Goal: Communication & Community: Answer question/provide support

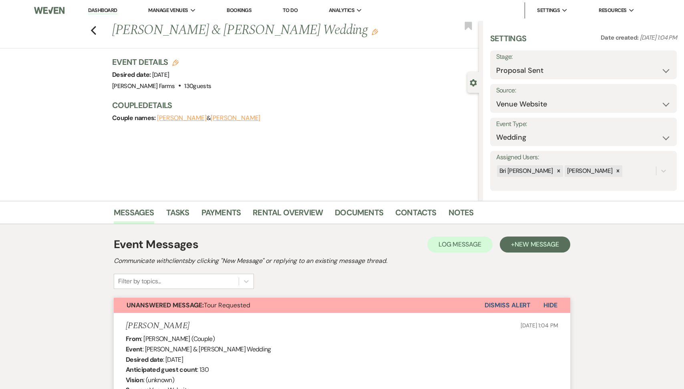
click at [100, 11] on link "Dashboard" at bounding box center [102, 11] width 29 height 8
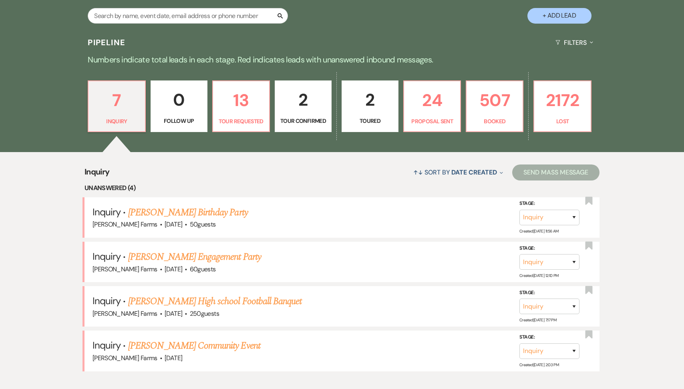
scroll to position [199, 0]
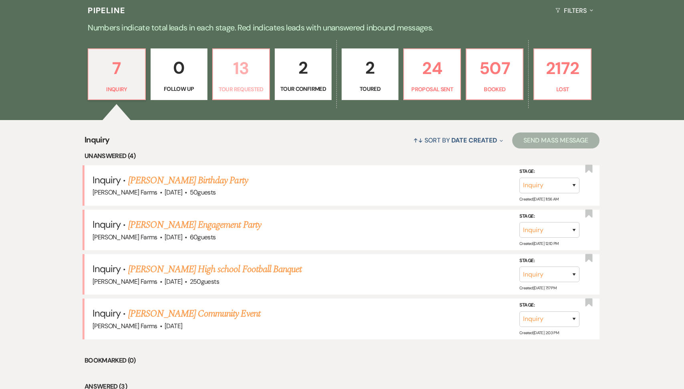
click at [220, 84] on link "13 Tour Requested" at bounding box center [241, 74] width 58 height 52
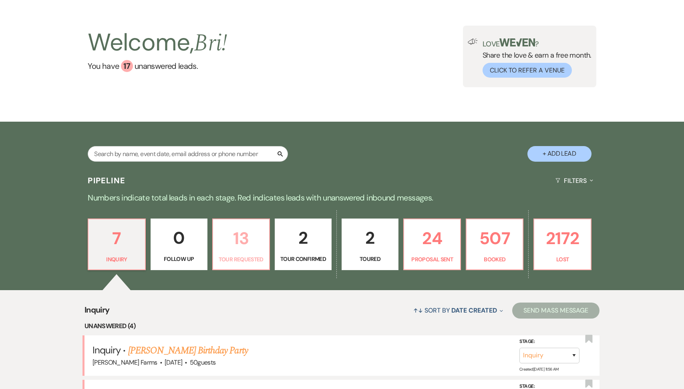
select select "2"
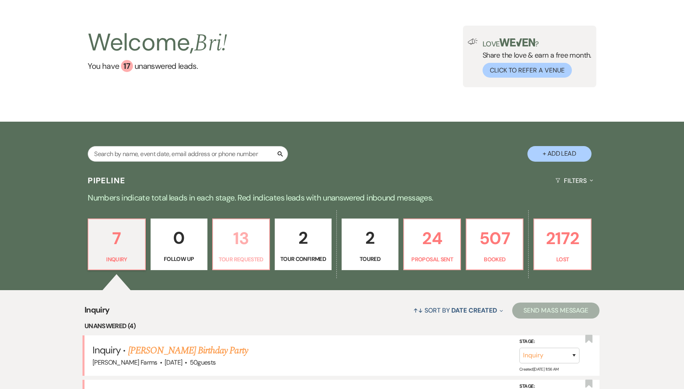
select select "2"
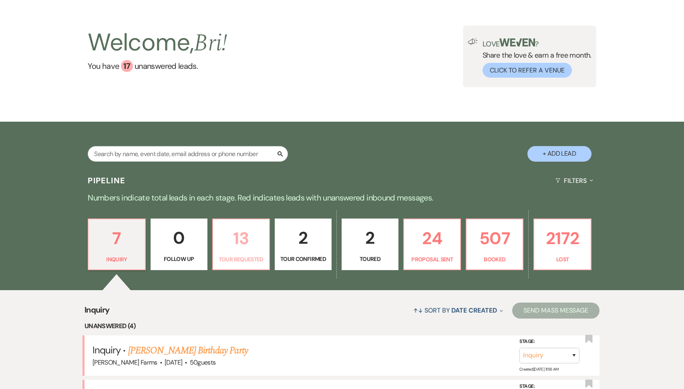
select select "2"
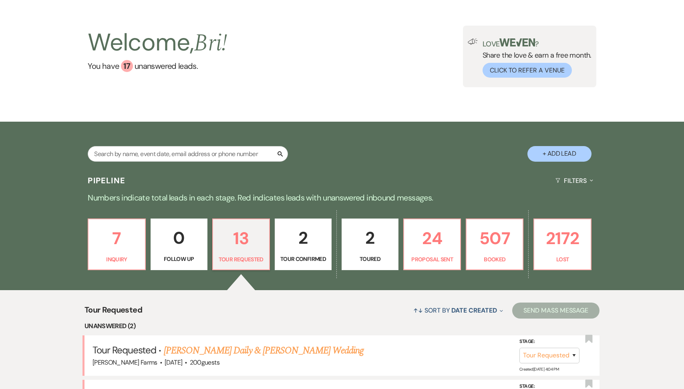
scroll to position [199, 0]
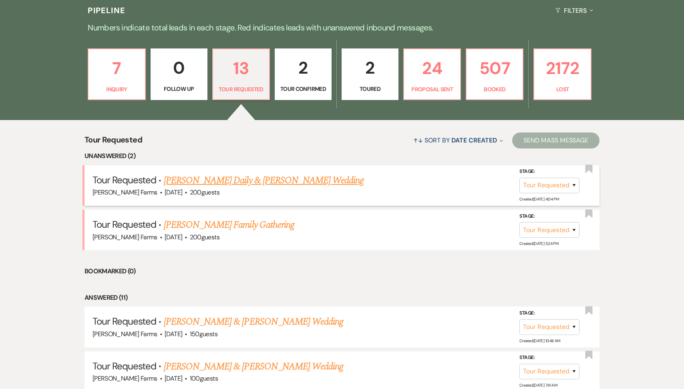
click at [241, 183] on link "[PERSON_NAME] Daily & [PERSON_NAME] Wedding" at bounding box center [264, 180] width 200 height 14
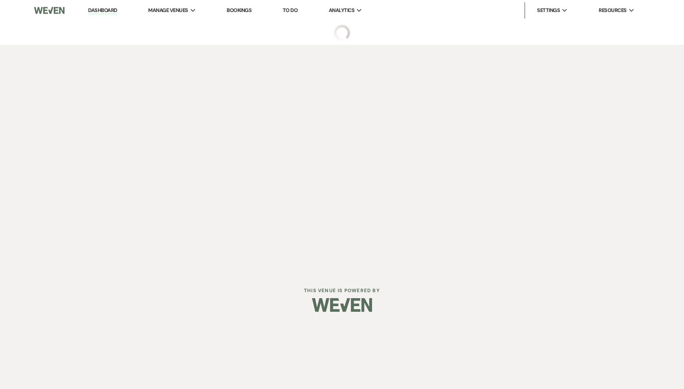
select select "2"
select select "5"
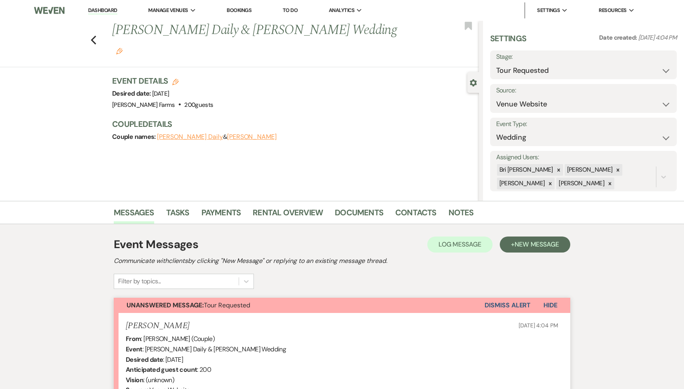
scroll to position [162, 0]
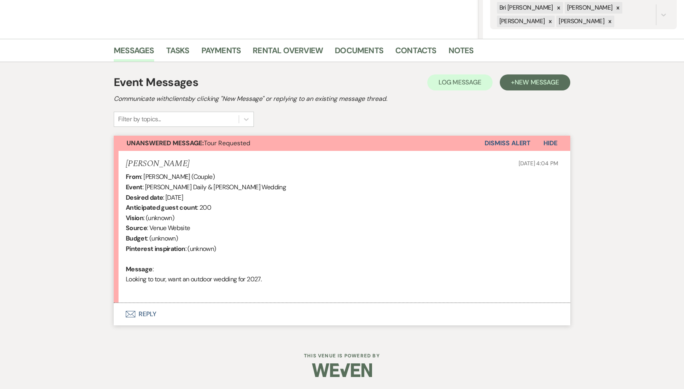
click at [213, 314] on button "Envelope Reply" at bounding box center [342, 314] width 456 height 22
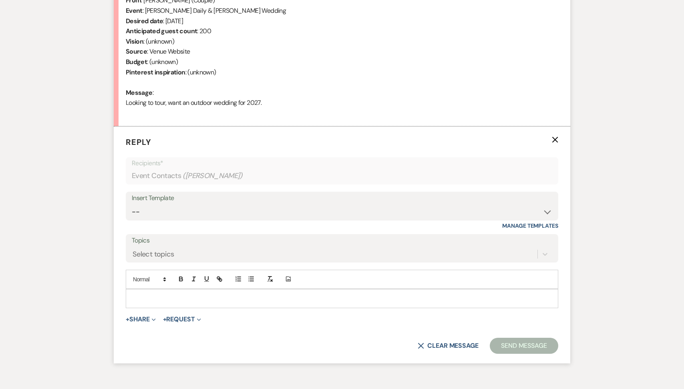
scroll to position [386, 0]
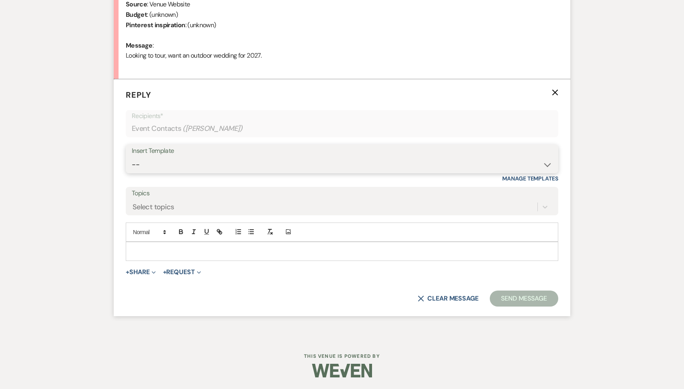
click at [197, 162] on select "-- Tour Request Response Follow Up Contract (Pre-Booked Leads) Weven Planning P…" at bounding box center [342, 165] width 420 height 16
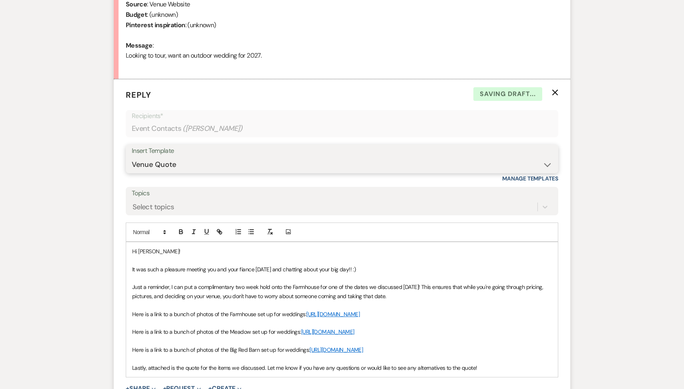
click at [186, 166] on select "-- Tour Request Response Follow Up Contract (Pre-Booked Leads) Weven Planning P…" at bounding box center [342, 165] width 420 height 16
select select "2135"
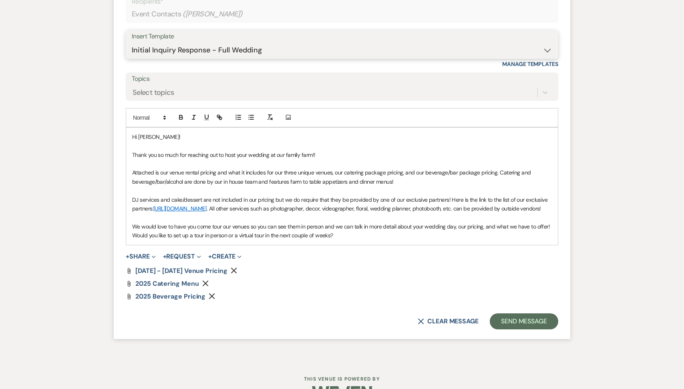
scroll to position [527, 0]
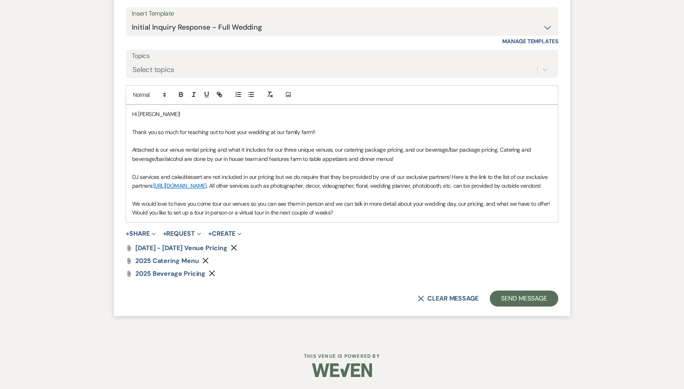
drag, startPoint x: 338, startPoint y: 219, endPoint x: 120, endPoint y: 218, distance: 218.5
click at [120, 218] on form "Reply X Draft saved! Recipients* Event Contacts ( [PERSON_NAME] ) Insert Templa…" at bounding box center [342, 129] width 456 height 374
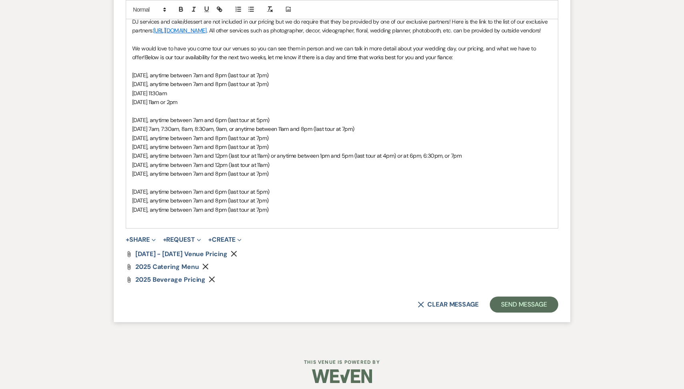
scroll to position [689, 0]
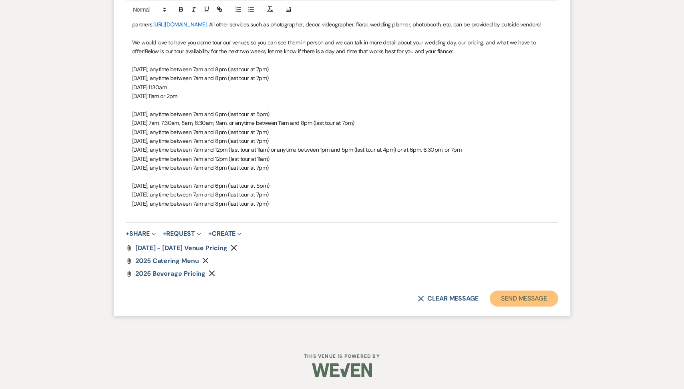
click at [515, 298] on button "Send Message" at bounding box center [524, 299] width 68 height 16
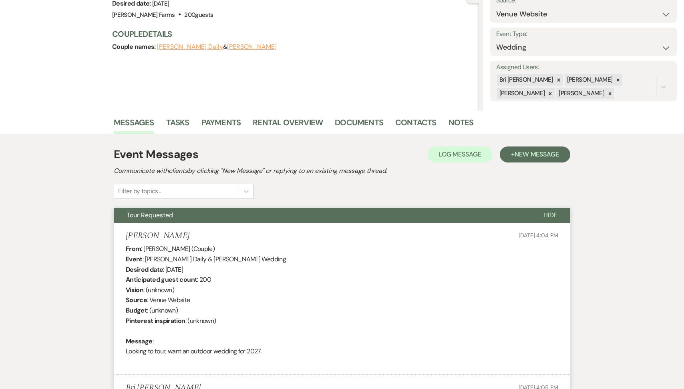
scroll to position [0, 0]
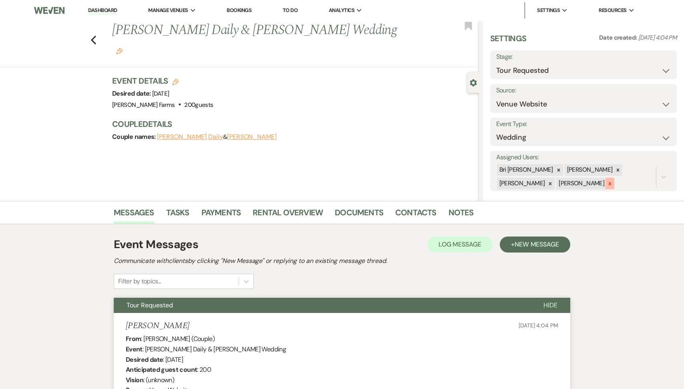
click at [607, 185] on icon at bounding box center [610, 184] width 6 height 6
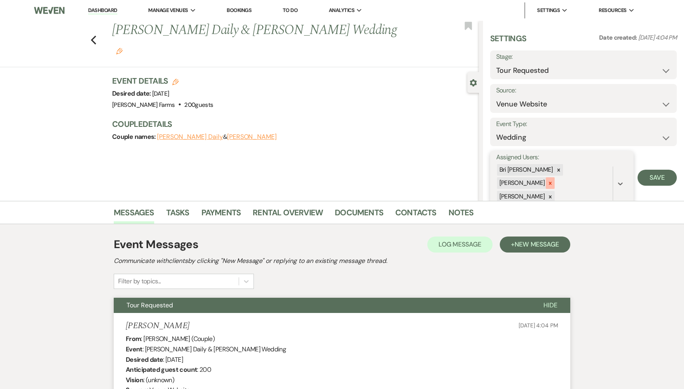
click at [554, 177] on div at bounding box center [550, 183] width 9 height 12
click at [553, 181] on icon at bounding box center [550, 184] width 6 height 6
click at [654, 171] on button "Save" at bounding box center [656, 171] width 39 height 16
click at [94, 13] on link "Dashboard" at bounding box center [102, 11] width 29 height 8
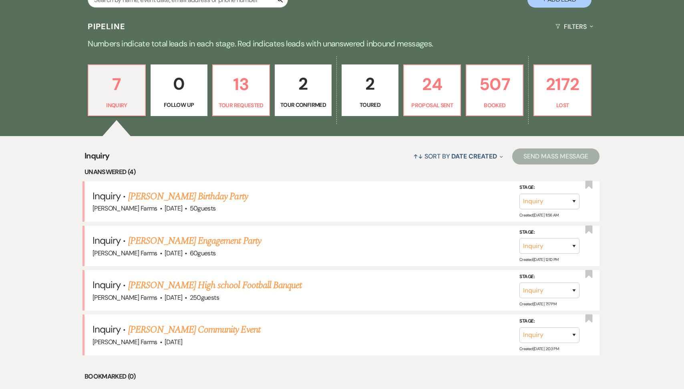
scroll to position [225, 0]
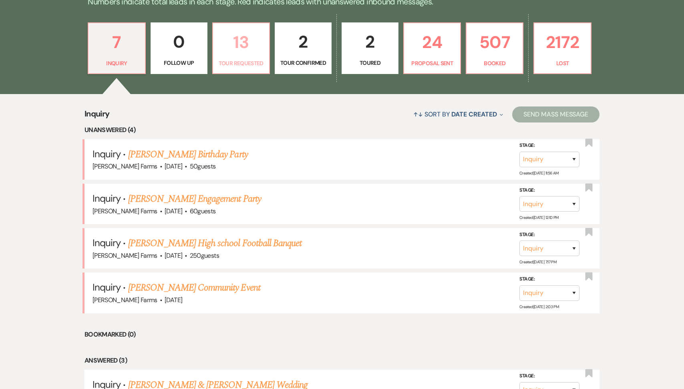
click at [234, 56] on link "13 Tour Requested" at bounding box center [241, 48] width 58 height 52
select select "2"
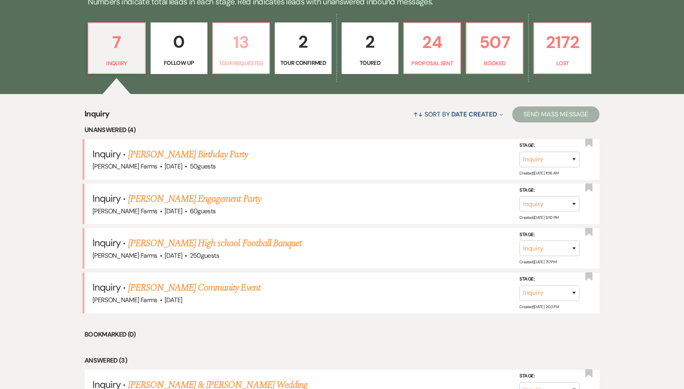
select select "2"
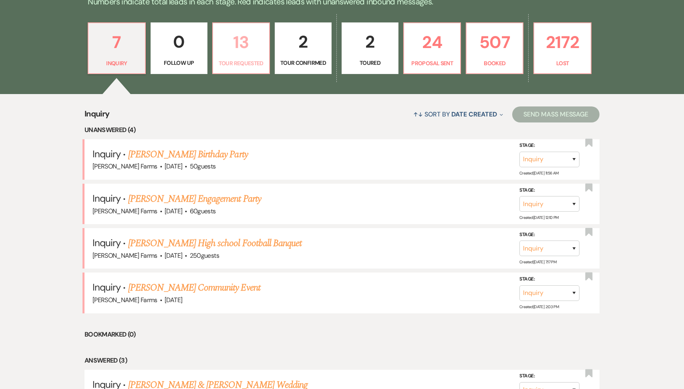
select select "2"
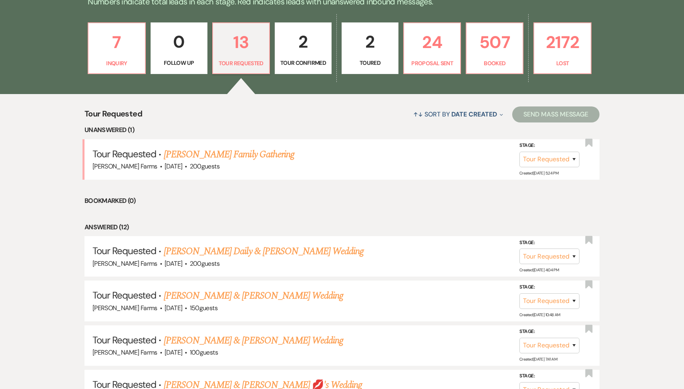
click at [147, 47] on div "7 Inquiry 0 Follow Up 13 Tour Requested 2 Tour Confirmed 2 Toured 24 Proposal S…" at bounding box center [342, 54] width 576 height 82
click at [137, 47] on p "7" at bounding box center [116, 42] width 46 height 27
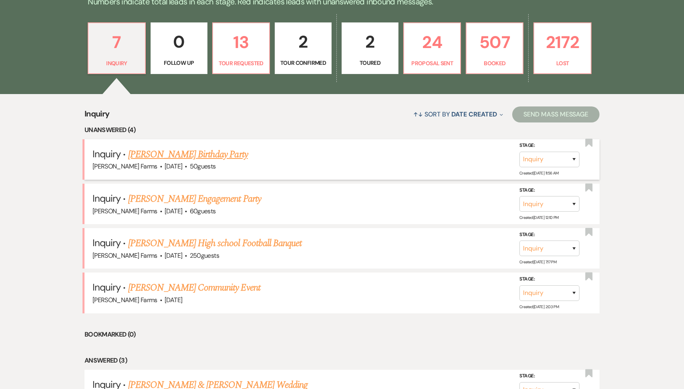
click at [217, 154] on link "[PERSON_NAME] Birthday Party" at bounding box center [188, 154] width 120 height 14
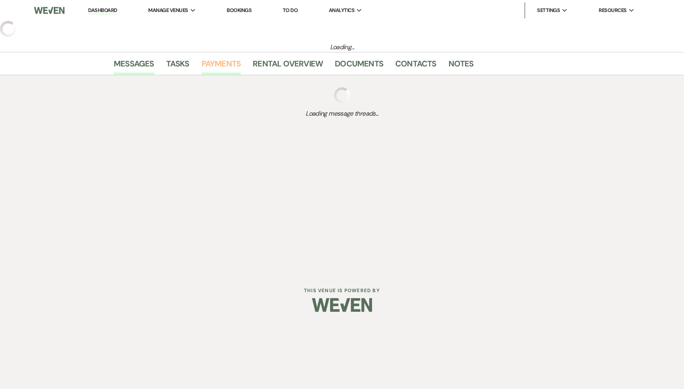
select select "5"
select select "4"
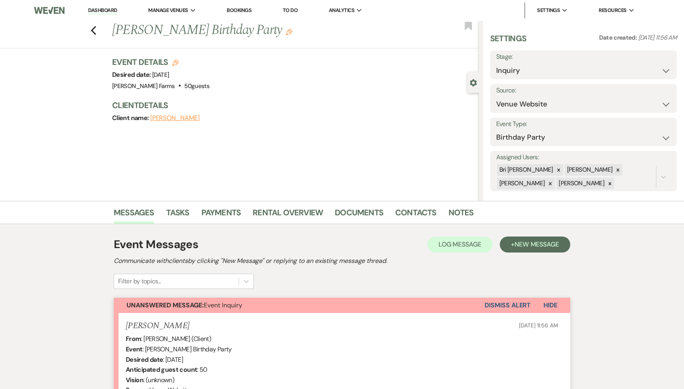
scroll to position [173, 0]
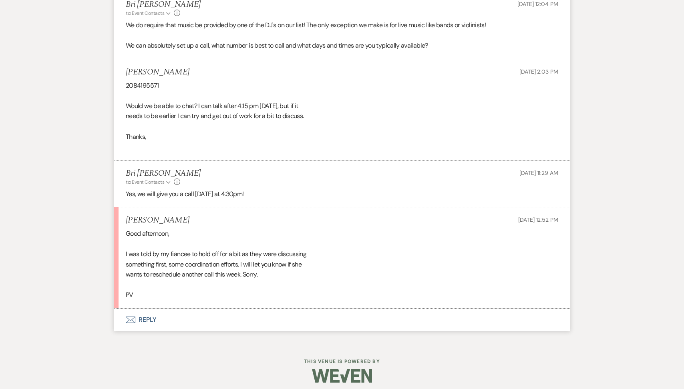
scroll to position [1318, 0]
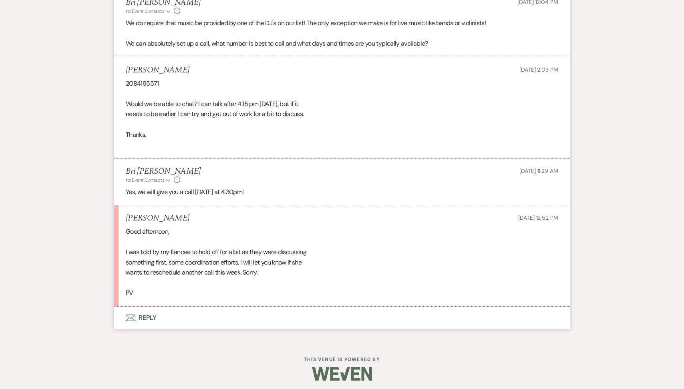
click at [196, 315] on button "Envelope Reply" at bounding box center [342, 318] width 456 height 22
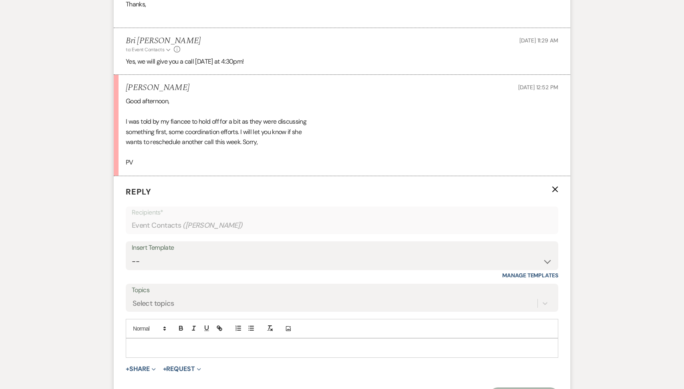
scroll to position [1449, 0]
click at [191, 351] on div at bounding box center [341, 347] width 431 height 18
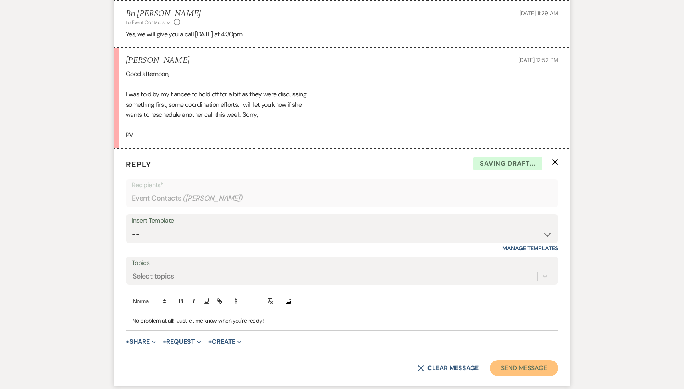
click at [512, 364] on button "Send Message" at bounding box center [524, 368] width 68 height 16
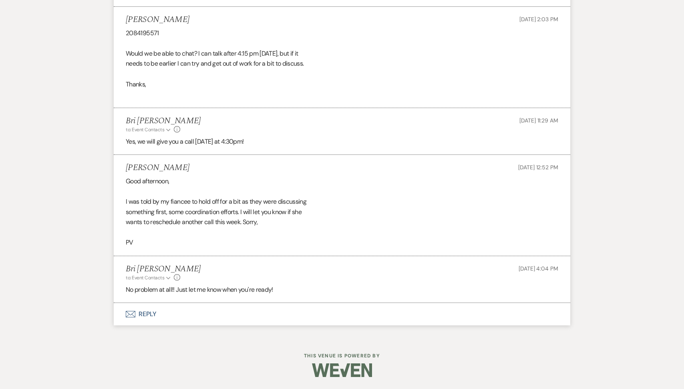
scroll to position [1368, 0]
